Goal: Transaction & Acquisition: Purchase product/service

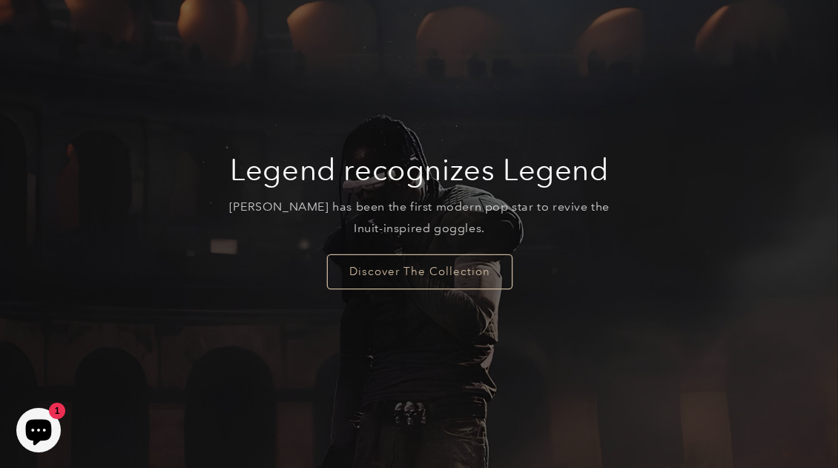
scroll to position [166, 0]
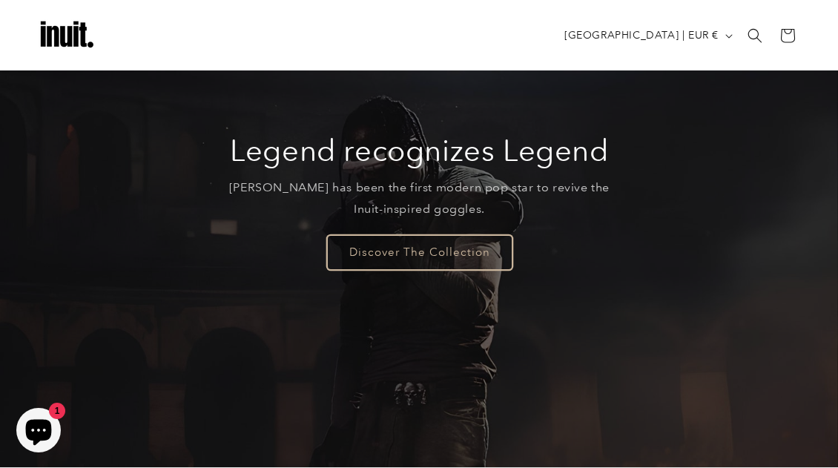
click at [455, 256] on link "Discover The Collection" at bounding box center [418, 251] width 185 height 35
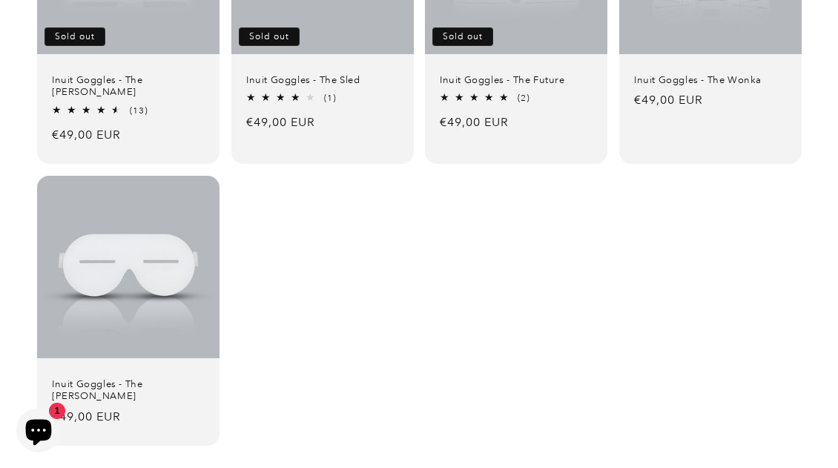
scroll to position [337, 0]
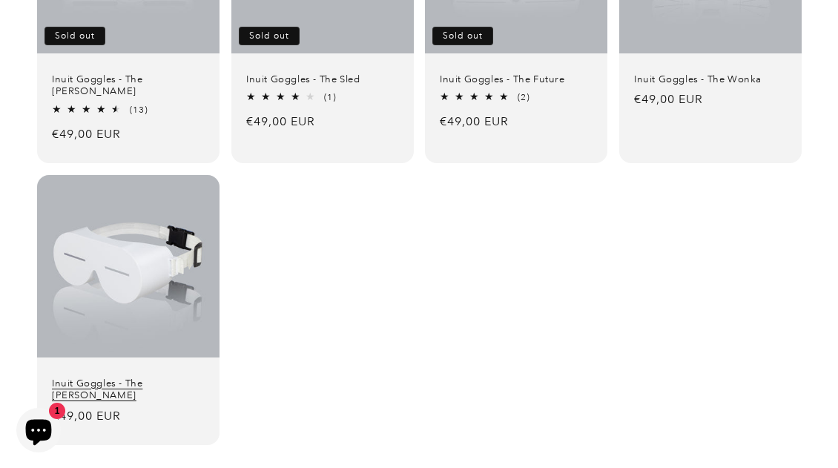
click at [134, 377] on link "Inuit Goggles - The [PERSON_NAME]" at bounding box center [128, 389] width 153 height 25
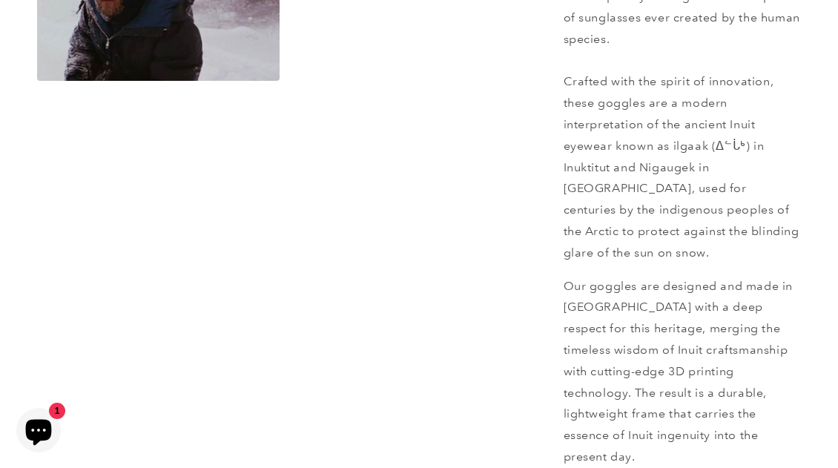
scroll to position [1031, 0]
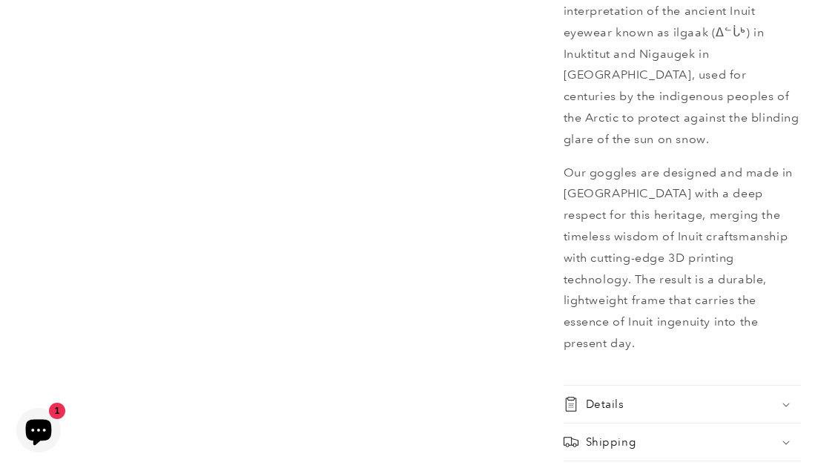
click at [785, 403] on icon at bounding box center [785, 405] width 7 height 4
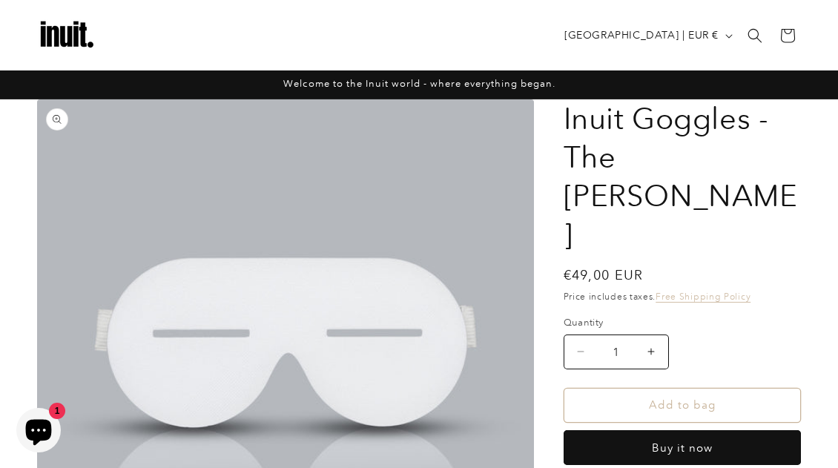
scroll to position [0, 0]
